Goal: Transaction & Acquisition: Purchase product/service

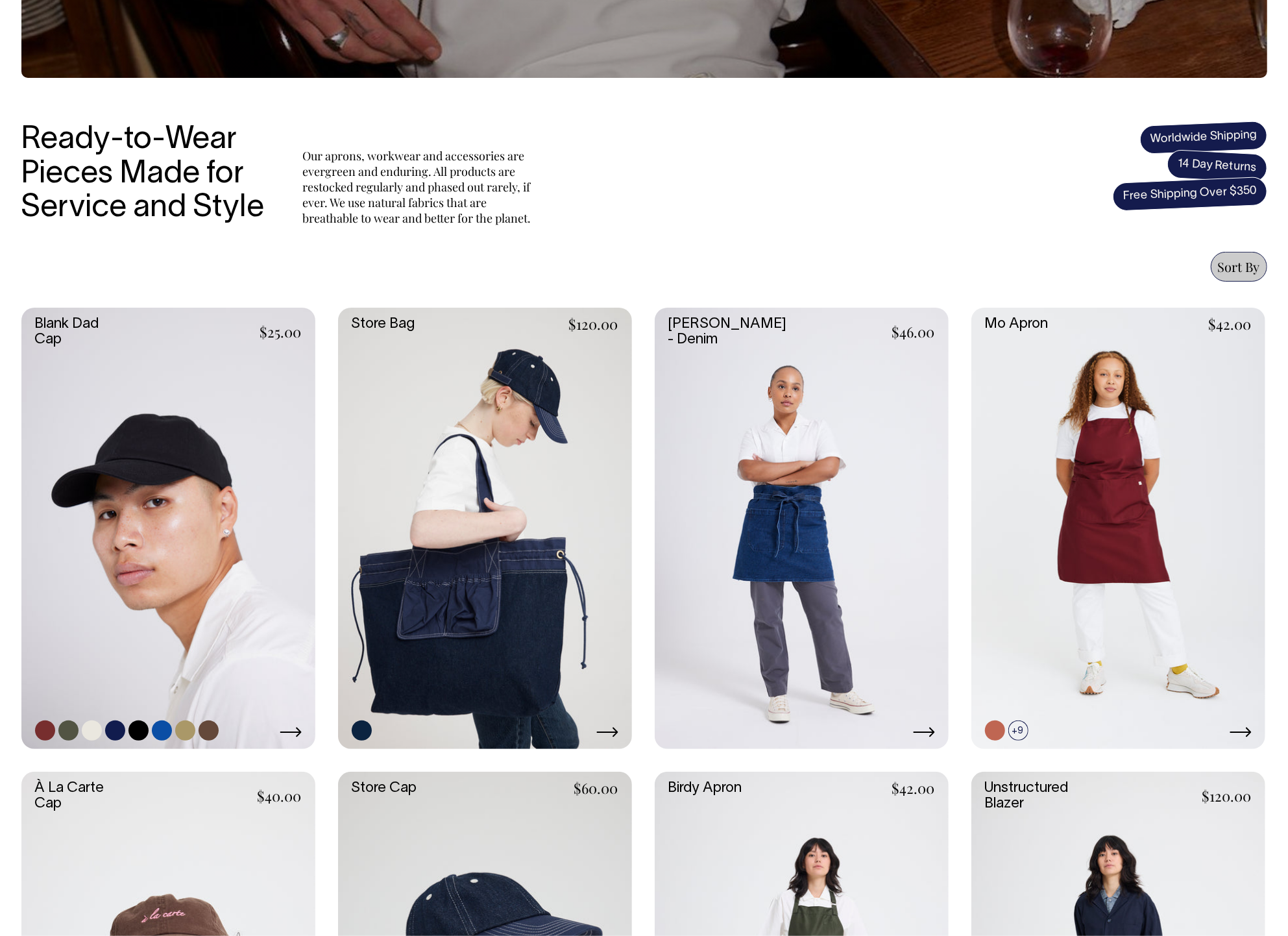
scroll to position [319, 0]
click at [201, 452] on link at bounding box center [168, 528] width 294 height 441
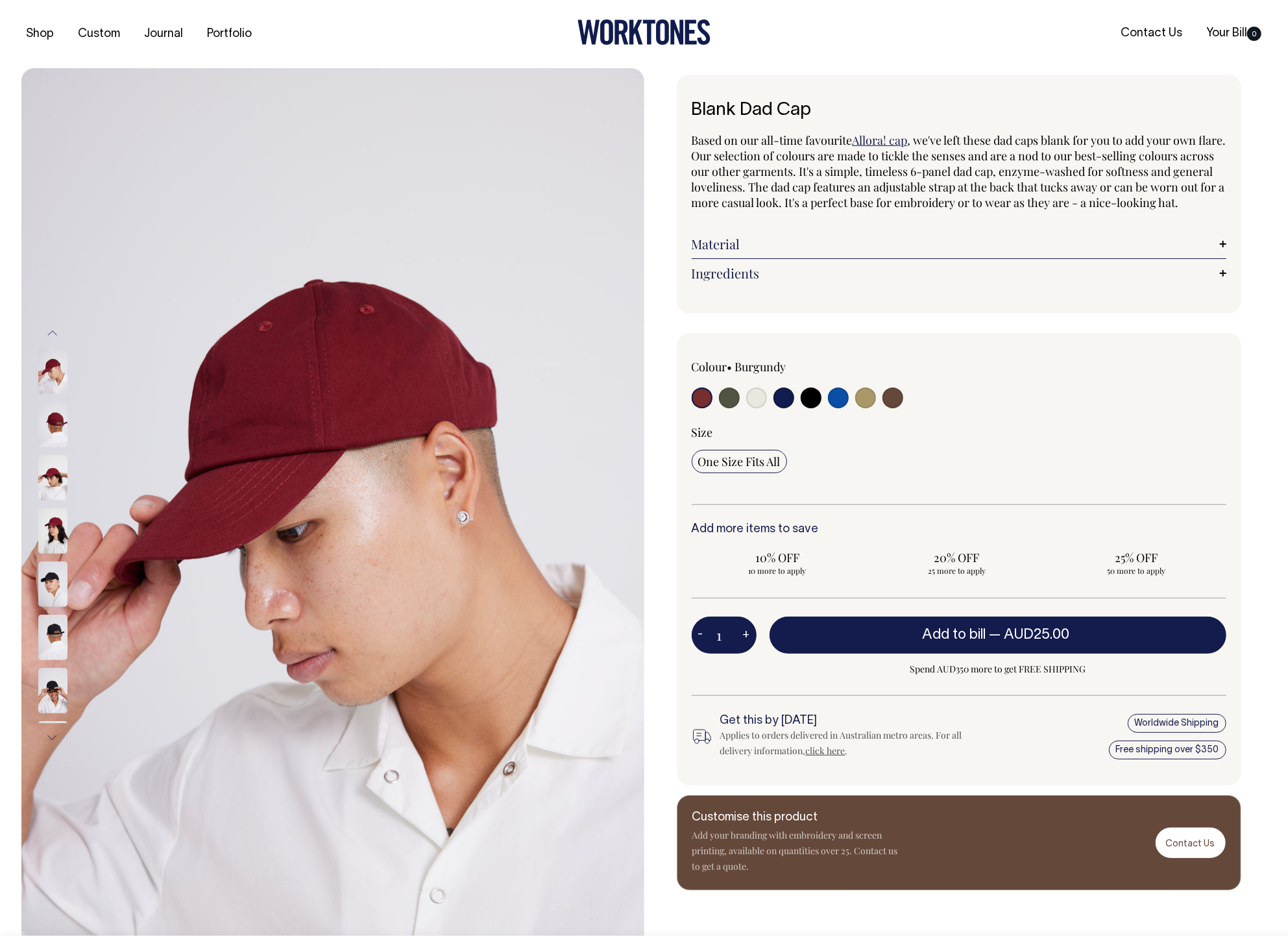
click at [696, 408] on input "radio" at bounding box center [702, 398] width 21 height 21
click at [724, 408] on input "radio" at bounding box center [730, 398] width 21 height 21
radio input "true"
select select "Olive"
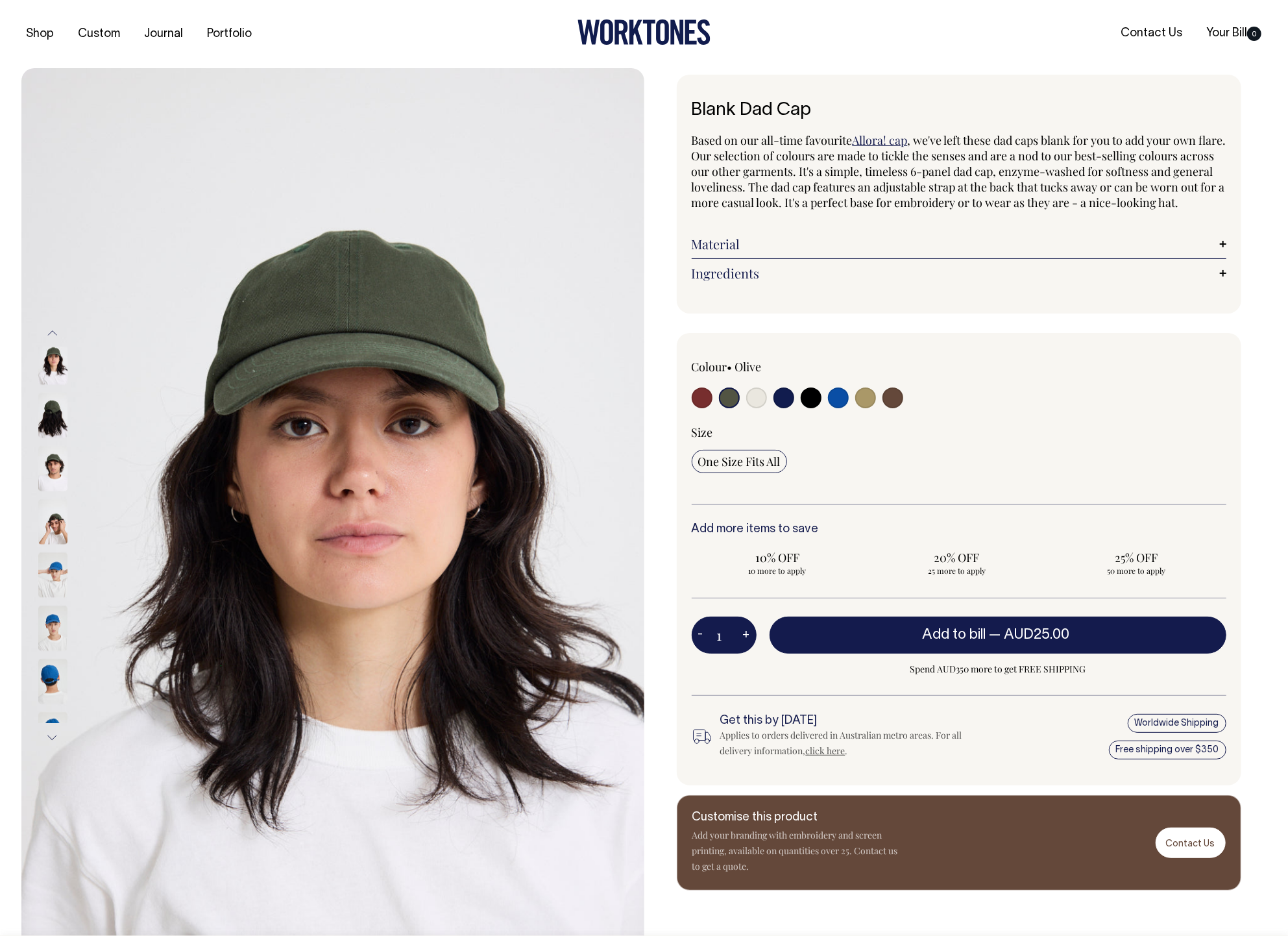
click at [751, 408] on input "radio" at bounding box center [757, 398] width 21 height 21
radio input "true"
select select "Natural"
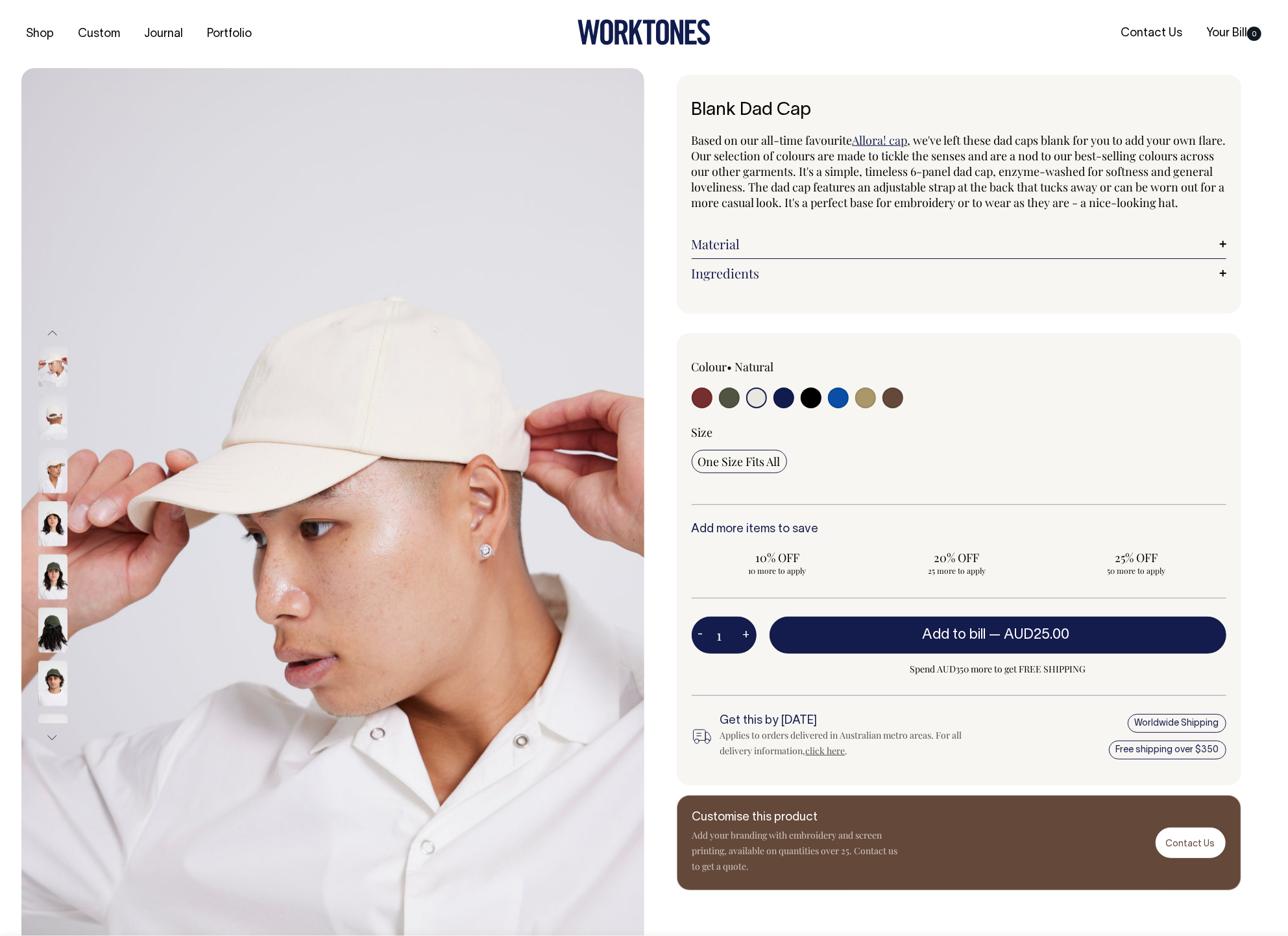
click at [788, 408] on input "radio" at bounding box center [784, 398] width 21 height 21
radio input "true"
select select "Dark Navy"
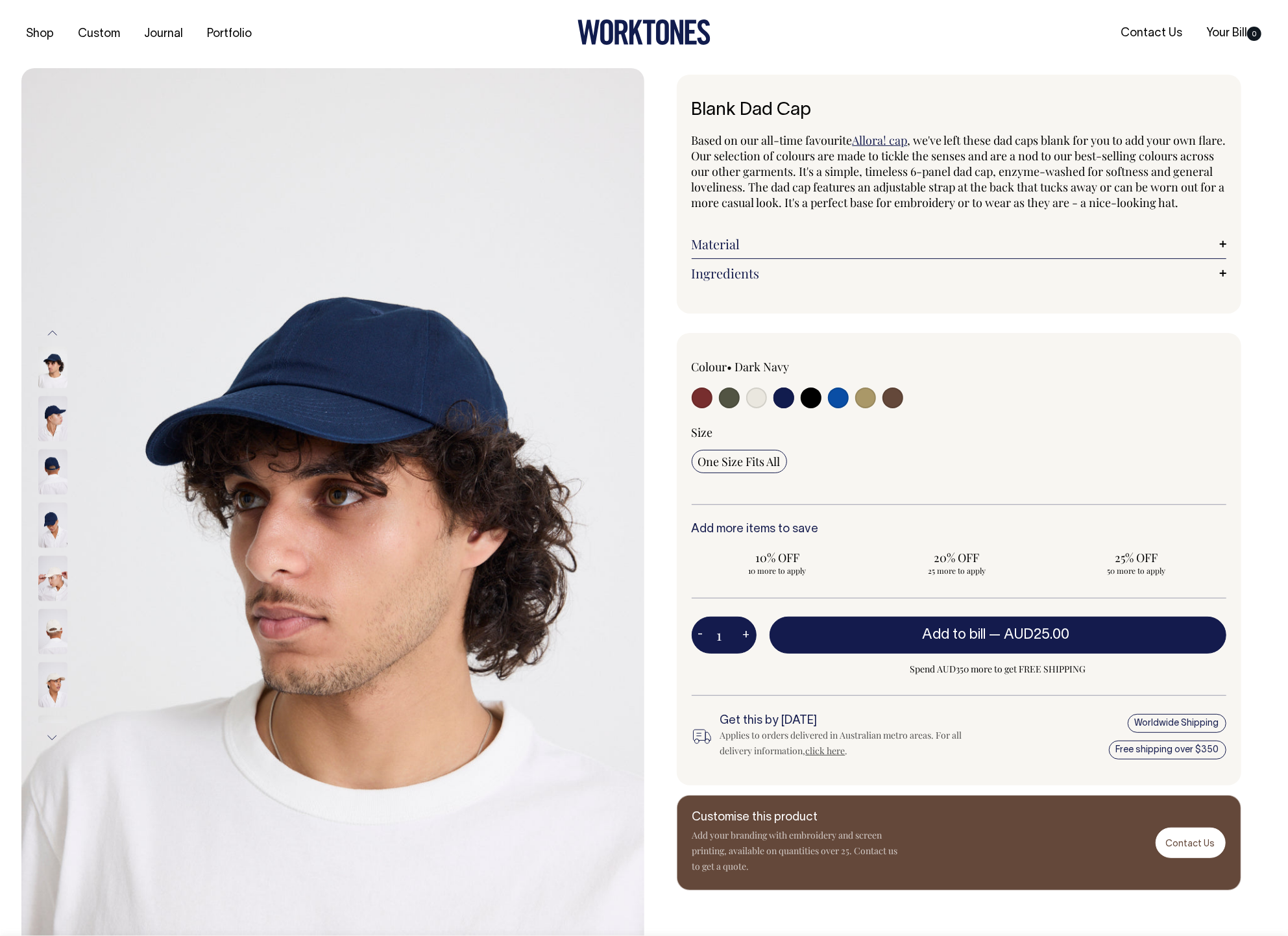
click at [810, 408] on input "radio" at bounding box center [811, 398] width 21 height 21
radio input "true"
select select "Black"
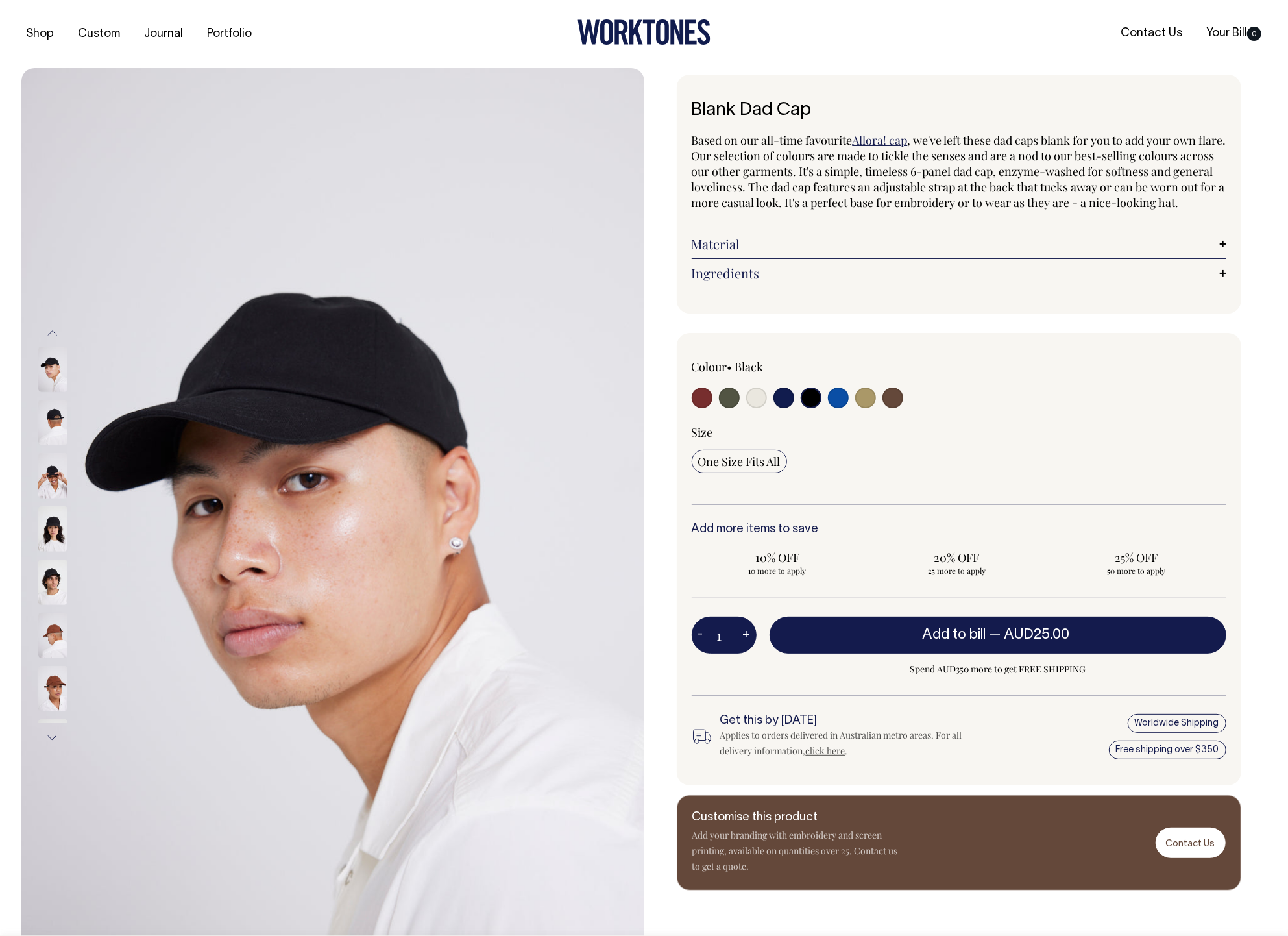
click at [839, 408] on input "radio" at bounding box center [838, 398] width 21 height 21
radio input "true"
select select "Worker Blue"
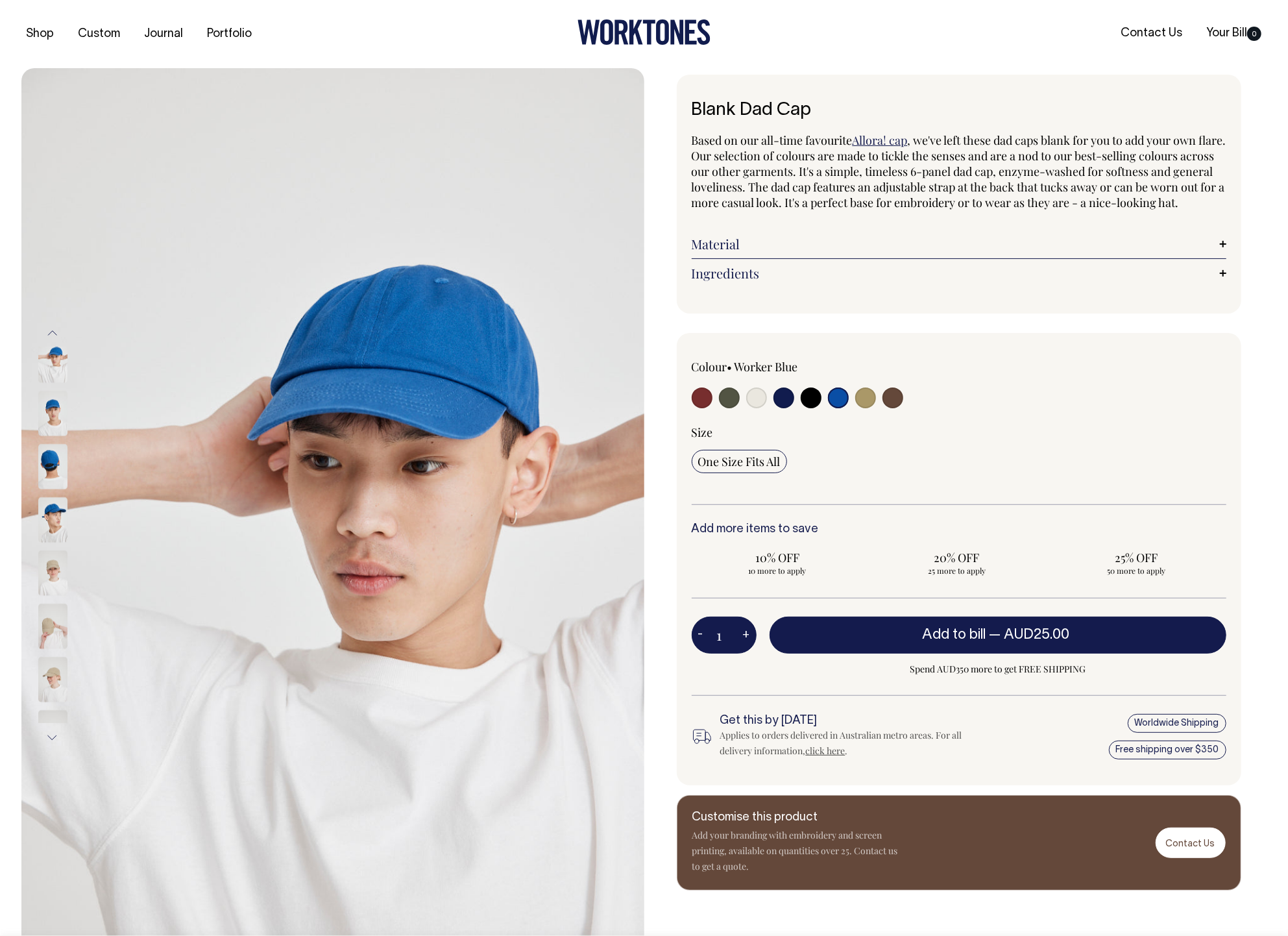
click at [777, 408] on input "radio" at bounding box center [784, 398] width 21 height 21
radio input "true"
select select "Dark Navy"
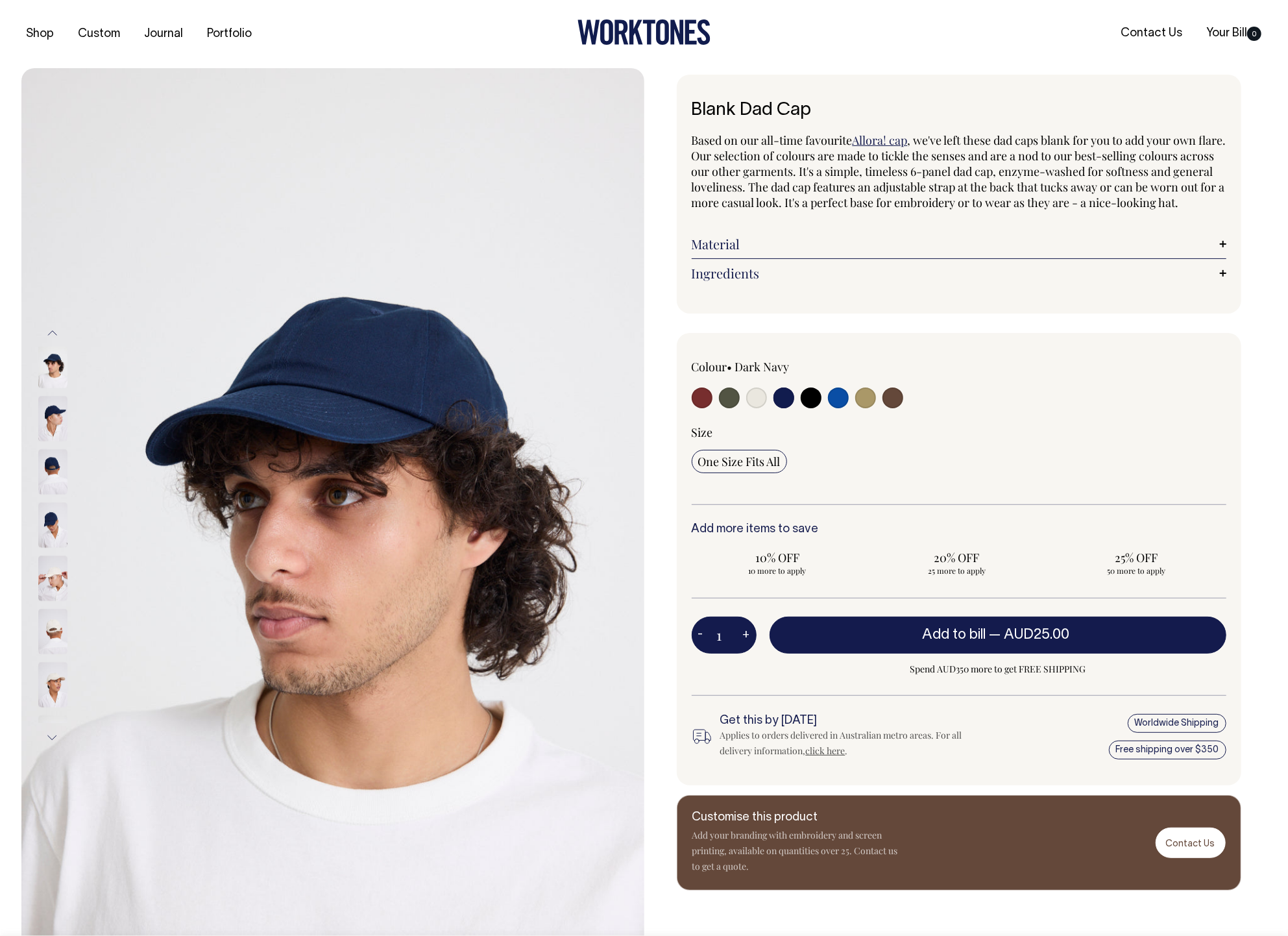
click at [837, 408] on input "radio" at bounding box center [838, 398] width 21 height 21
radio input "true"
select select "Worker Blue"
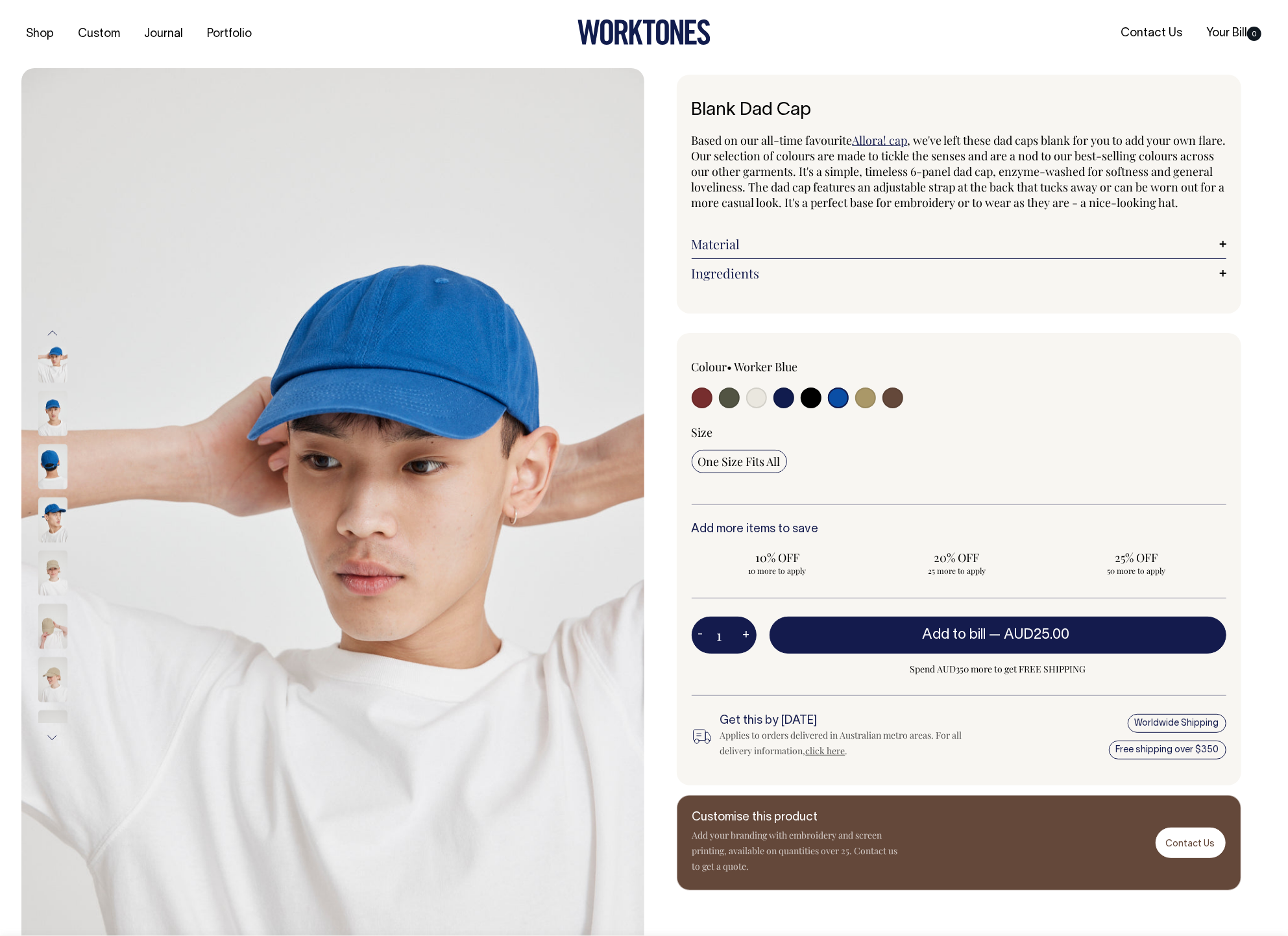
click at [863, 408] on input "radio" at bounding box center [865, 398] width 21 height 21
radio input "true"
select select "Washed Khaki"
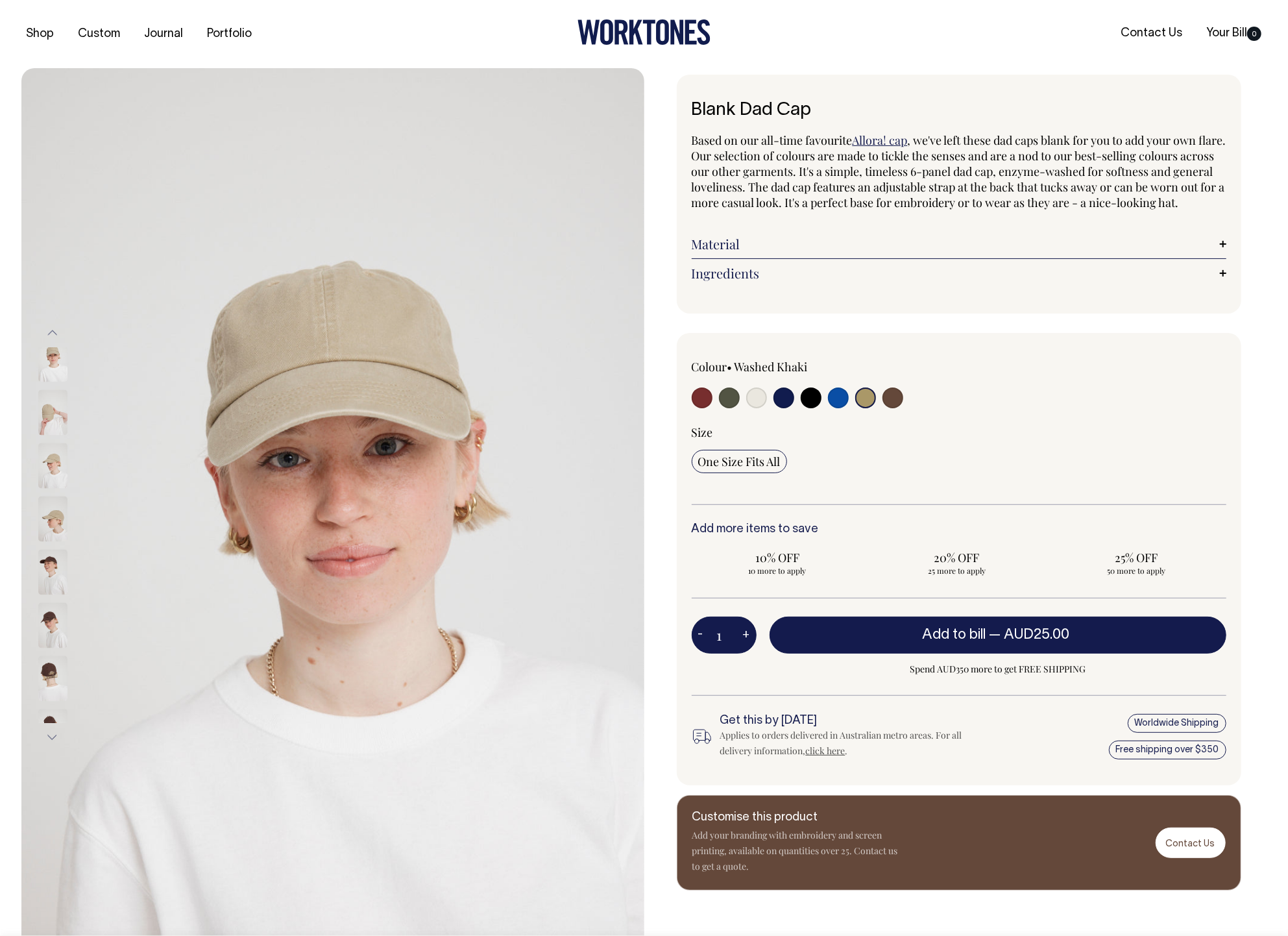
click at [901, 408] on input "radio" at bounding box center [892, 398] width 21 height 21
radio input "true"
select select "Espresso"
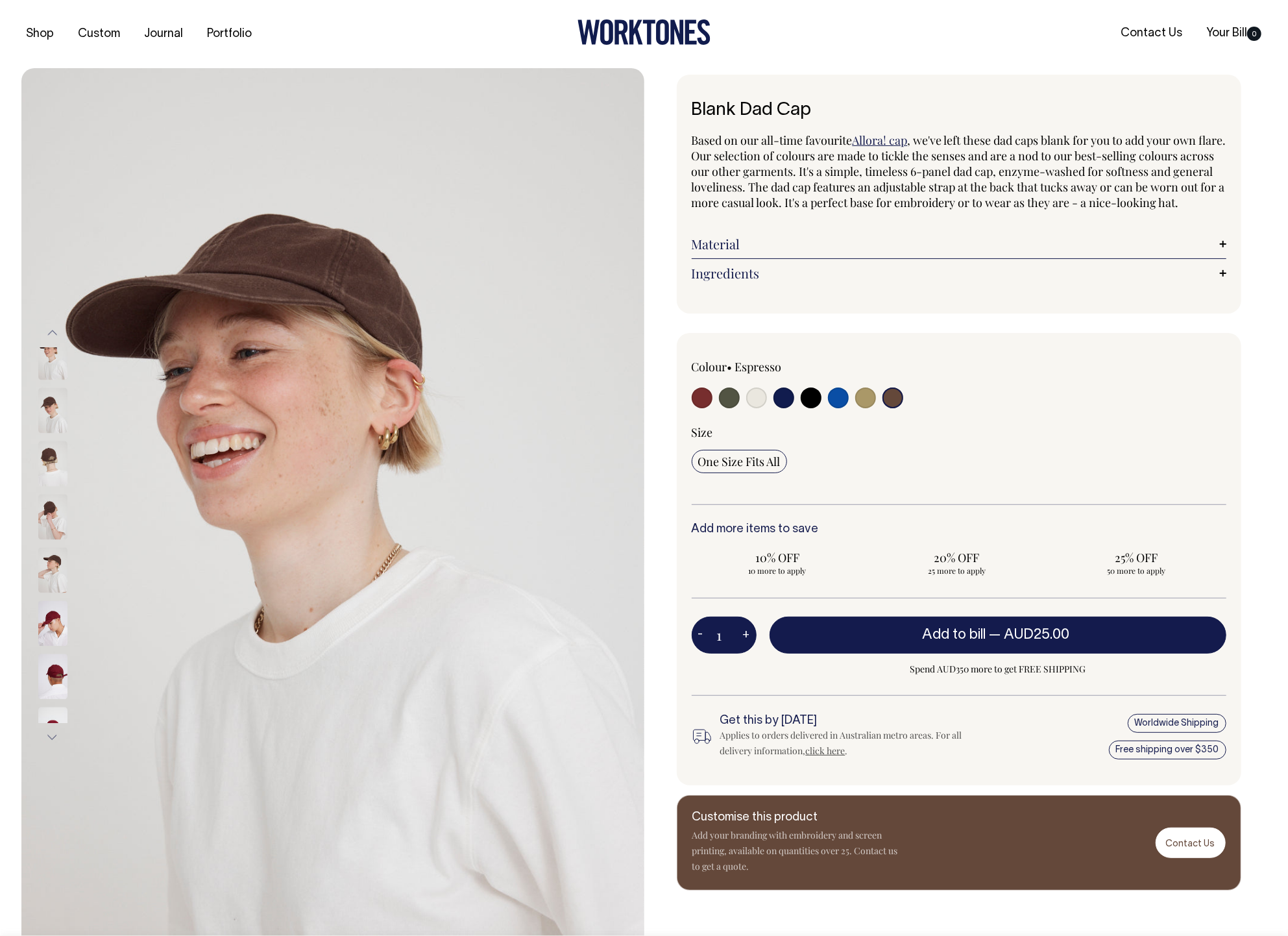
drag, startPoint x: 898, startPoint y: 414, endPoint x: 867, endPoint y: 419, distance: 31.4
click at [898, 408] on input "radio" at bounding box center [892, 398] width 21 height 21
click at [703, 408] on div "Colour • Espresso" at bounding box center [799, 384] width 214 height 52
click at [704, 408] on input "radio" at bounding box center [702, 398] width 21 height 21
radio input "true"
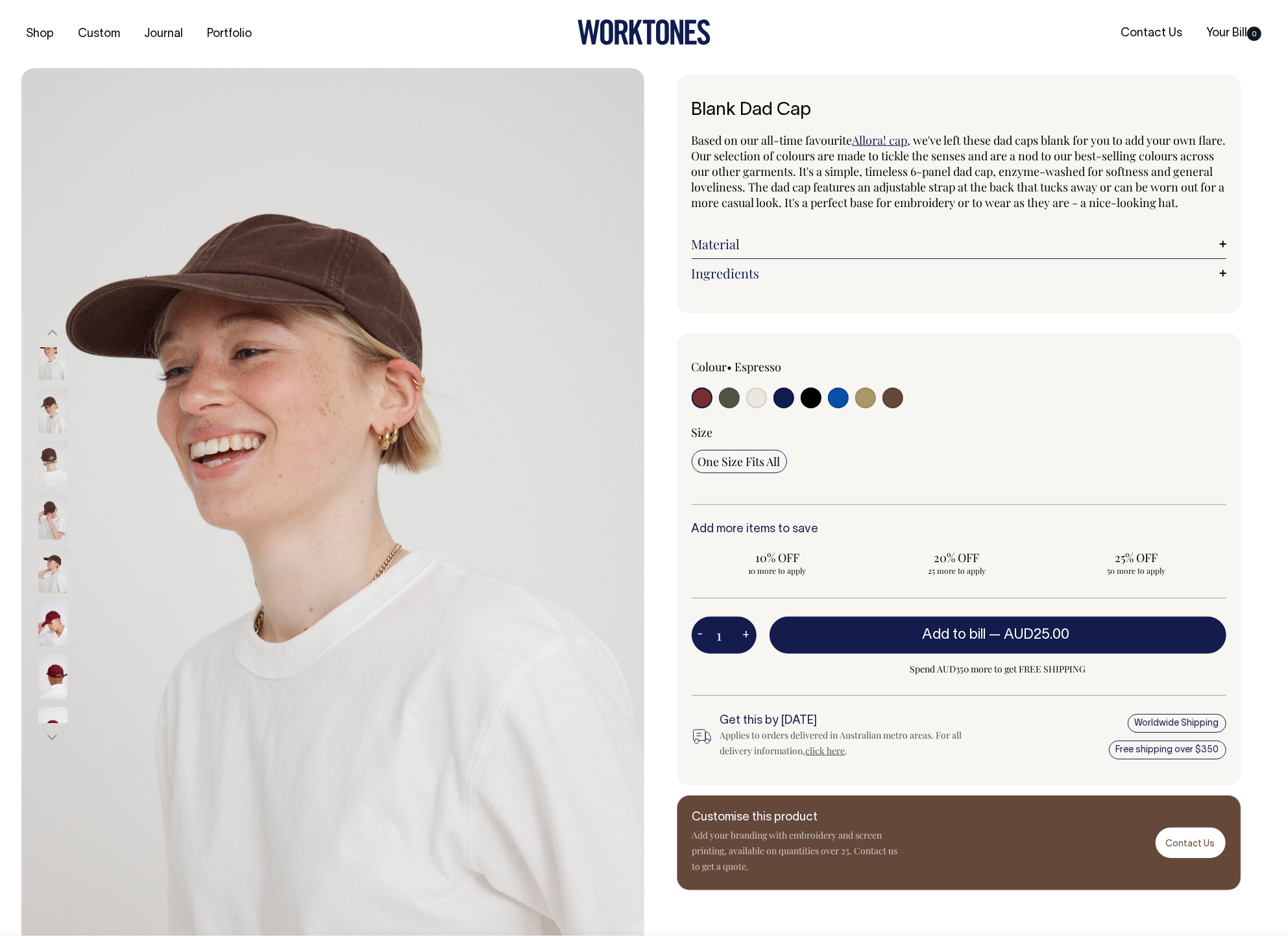
radio input "true"
select select "Burgundy"
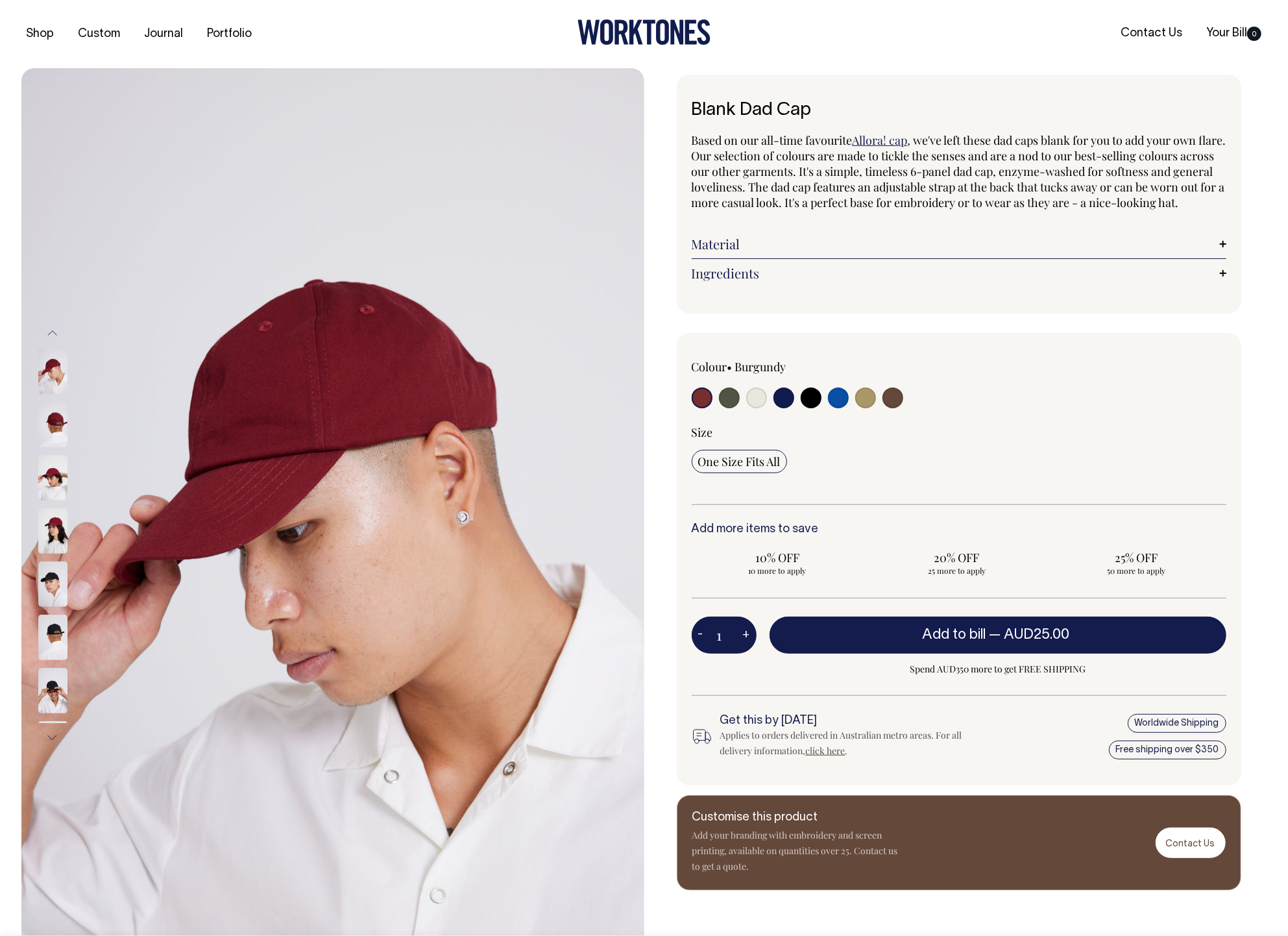
click at [727, 408] on input "radio" at bounding box center [730, 398] width 21 height 21
radio input "true"
select select "Olive"
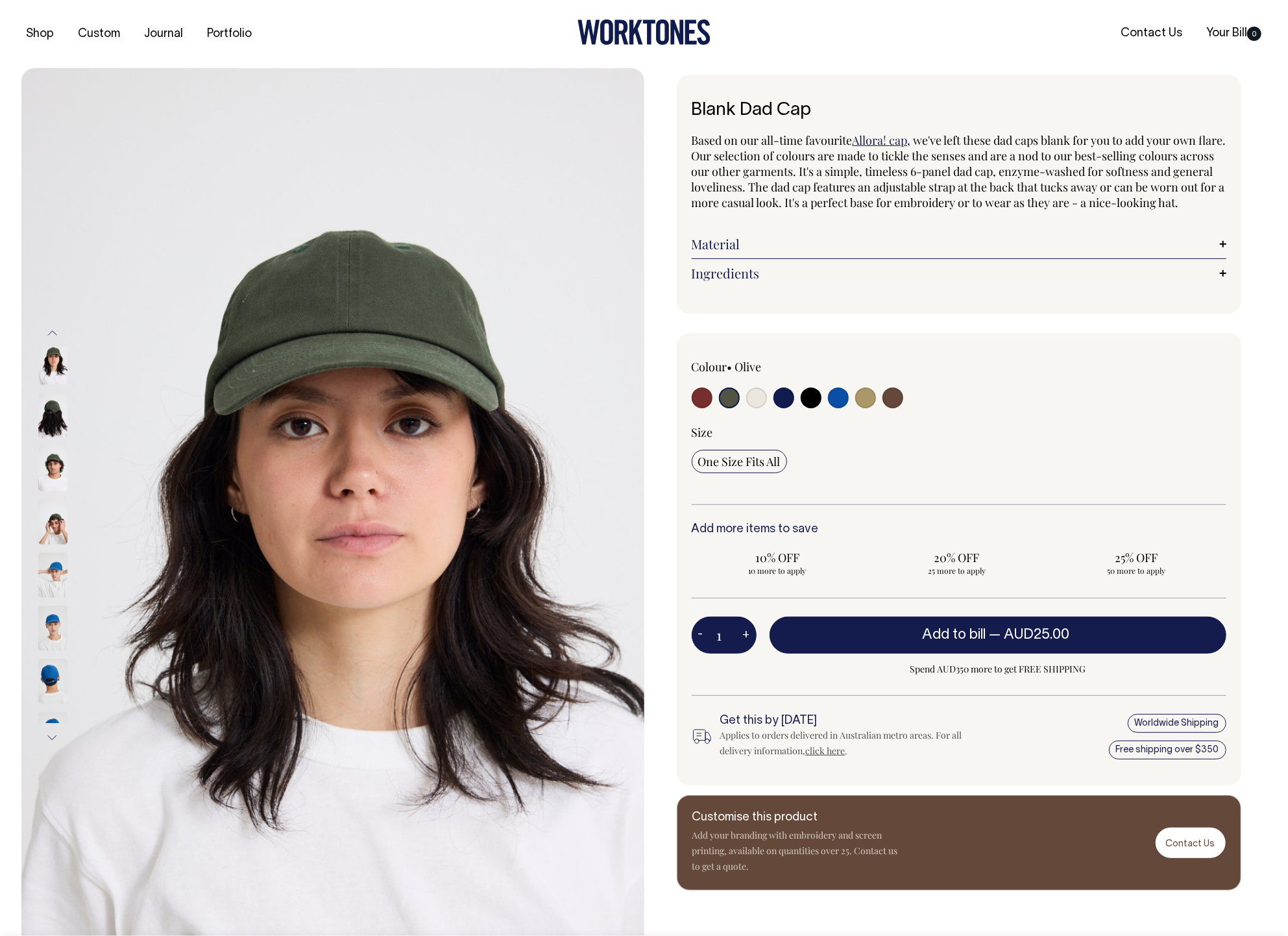
click at [788, 408] on input "radio" at bounding box center [784, 398] width 21 height 21
radio input "true"
select select "Dark Navy"
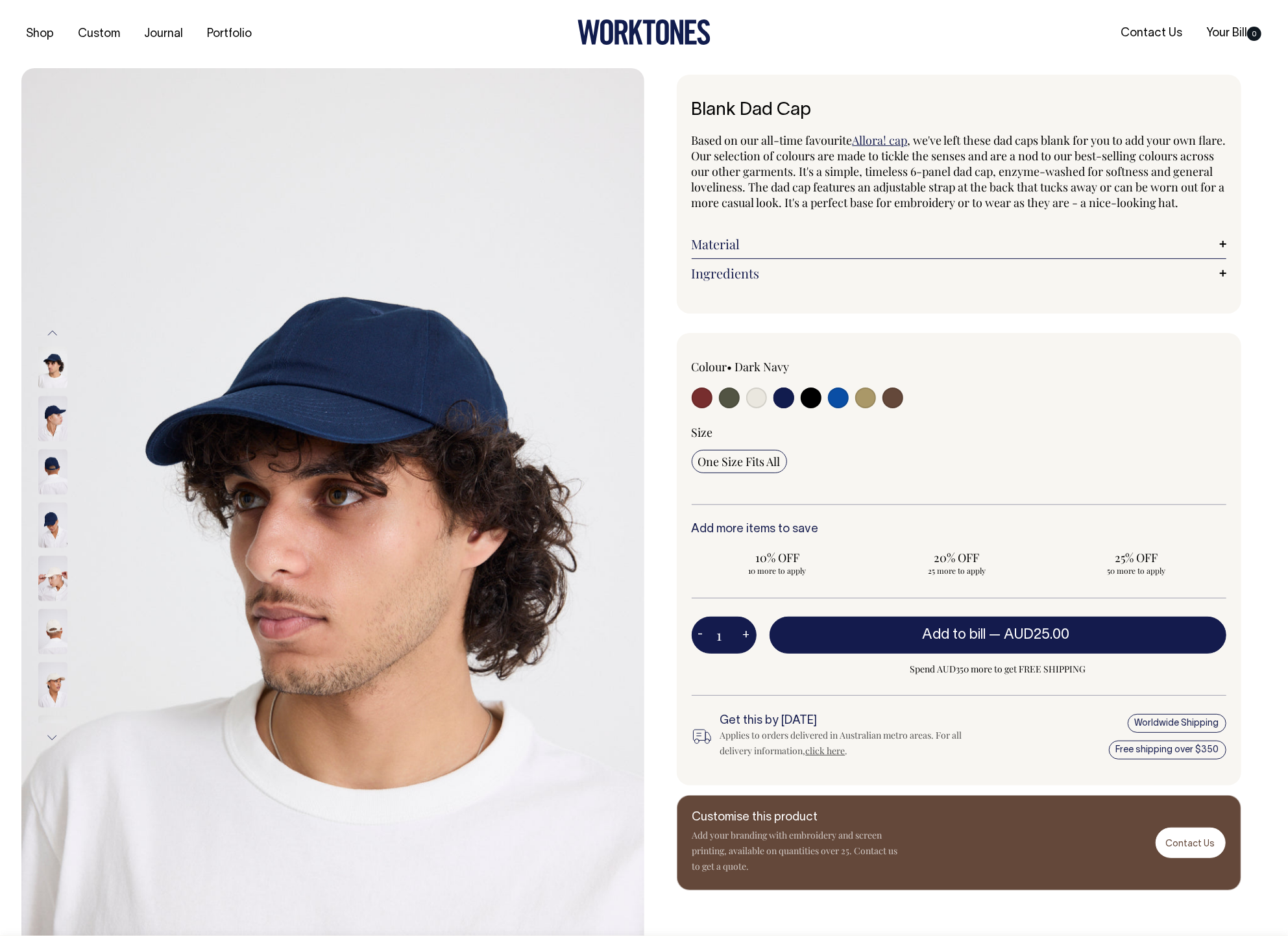
drag, startPoint x: 812, startPoint y: 412, endPoint x: 797, endPoint y: 417, distance: 15.8
click at [812, 408] on input "radio" at bounding box center [811, 398] width 21 height 21
radio input "true"
select select "Black"
